Goal: Information Seeking & Learning: Learn about a topic

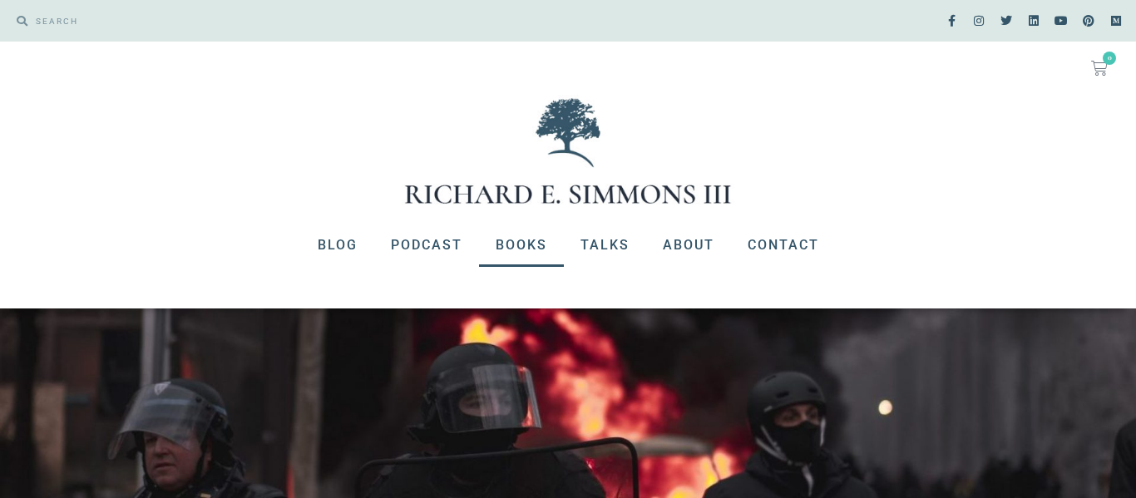
click at [537, 244] on link "Books" at bounding box center [521, 245] width 85 height 43
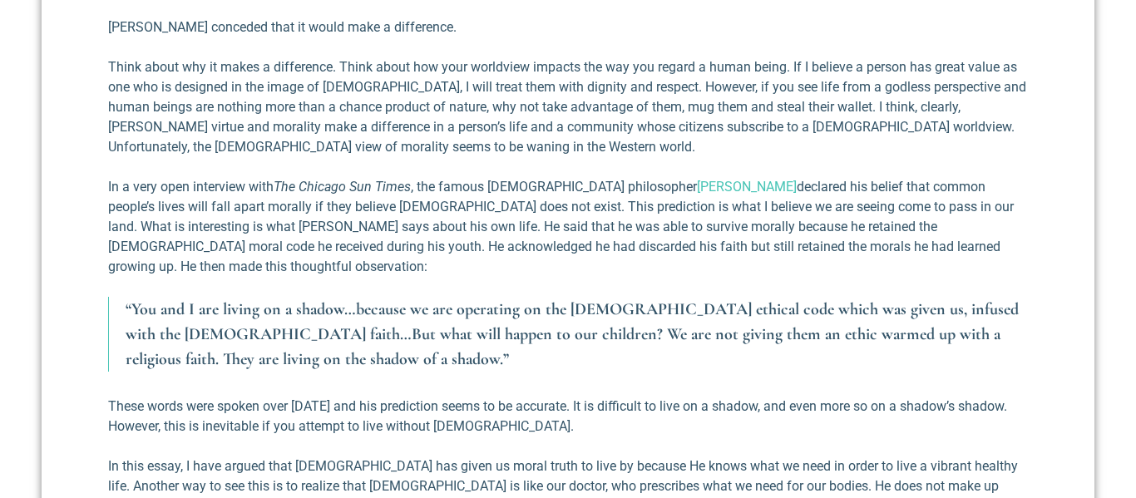
click at [619, 97] on div "This week’s blog is an essay taken from my newest book, Reflections on the Exis…" at bounding box center [568, 222] width 920 height 1615
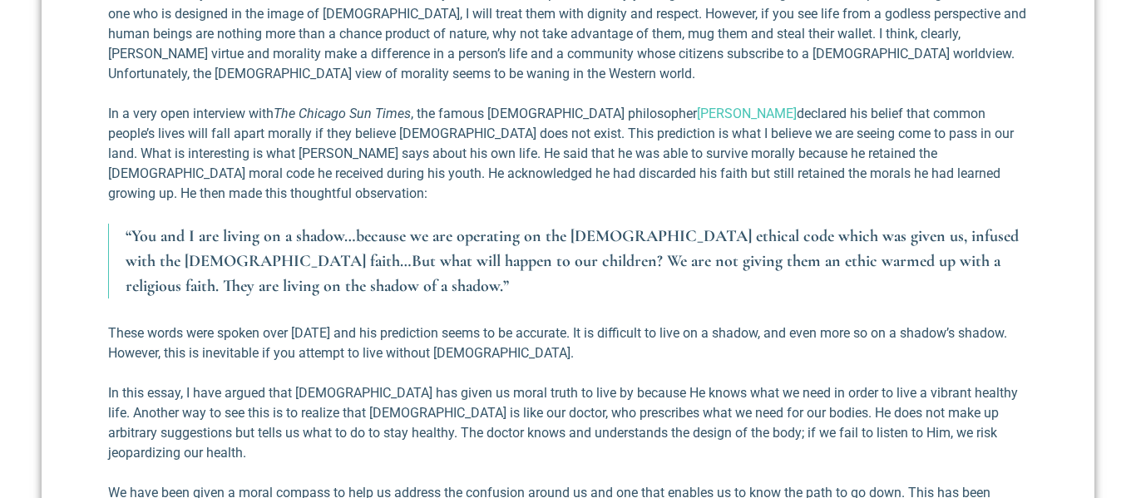
scroll to position [1386, 0]
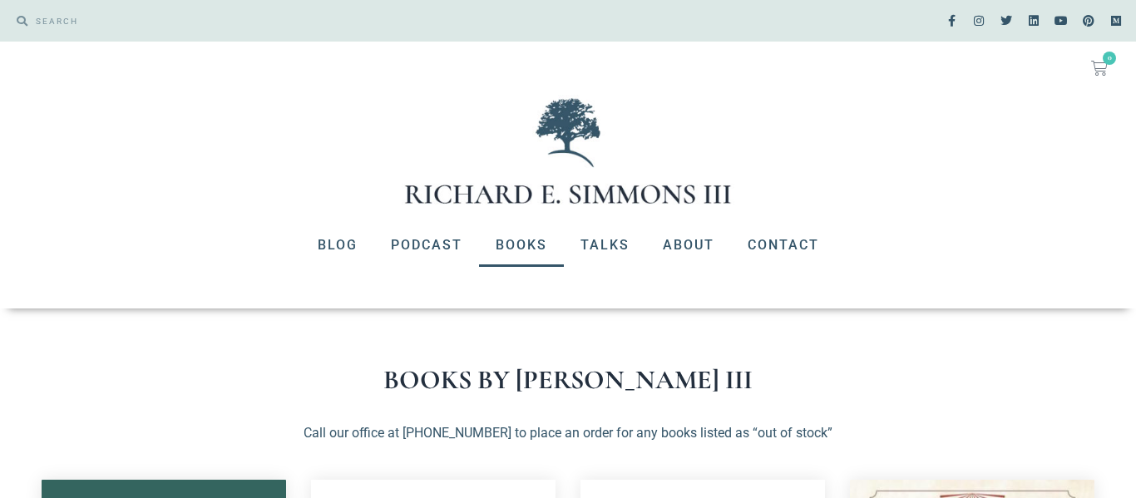
click at [395, 367] on h1 "Books by Richard E. Simmons III" at bounding box center [568, 380] width 1053 height 27
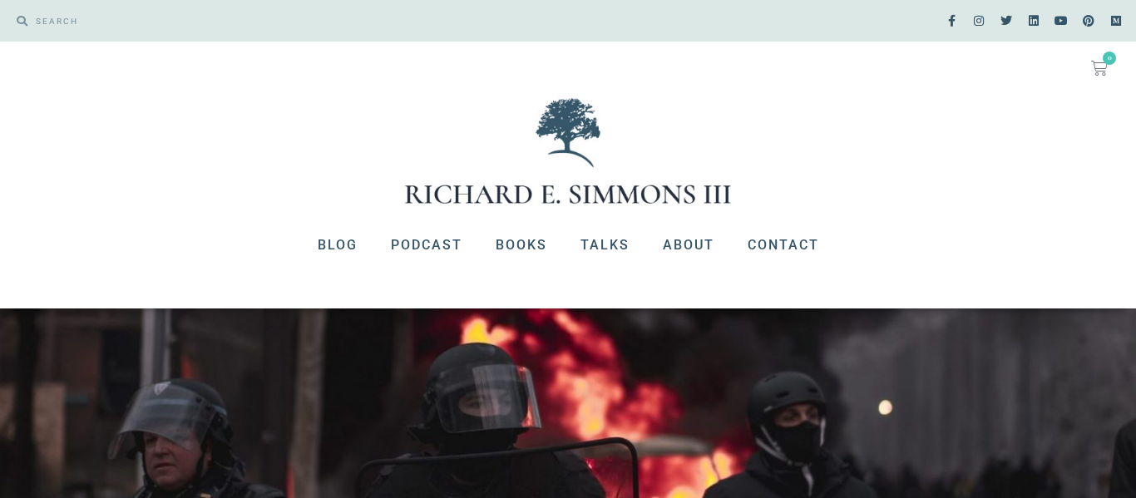
scroll to position [536, 0]
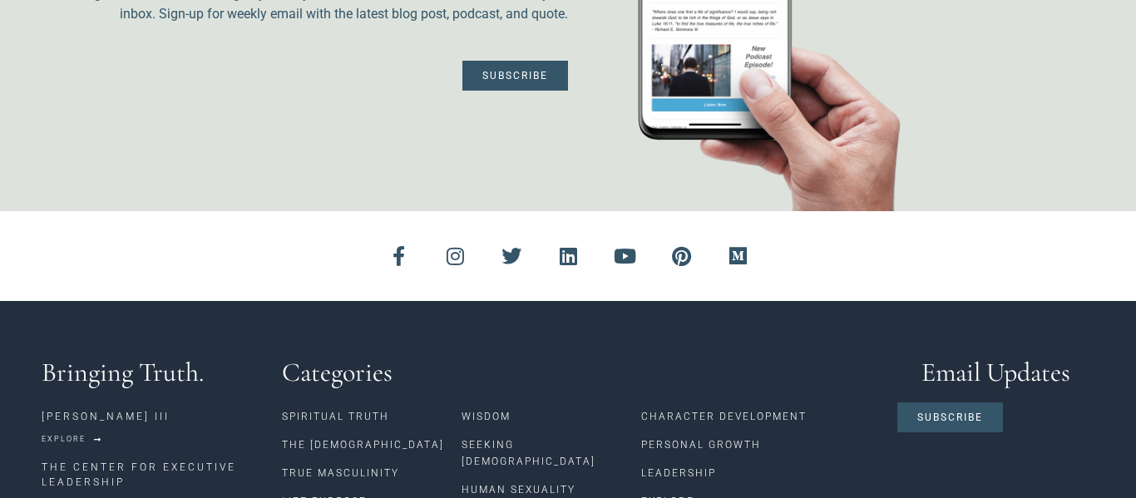
scroll to position [2679, 0]
